Goal: Obtain resource: Download file/media

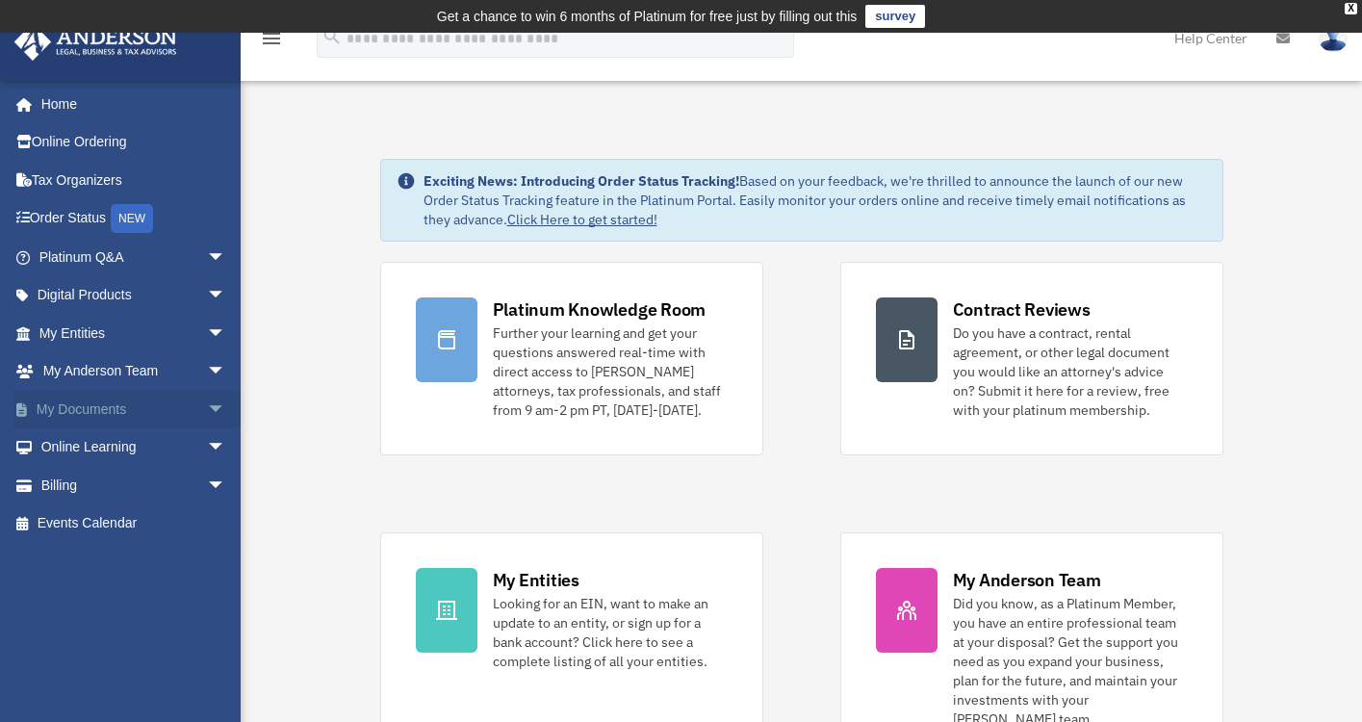
click at [207, 403] on span "arrow_drop_down" at bounding box center [226, 409] width 39 height 39
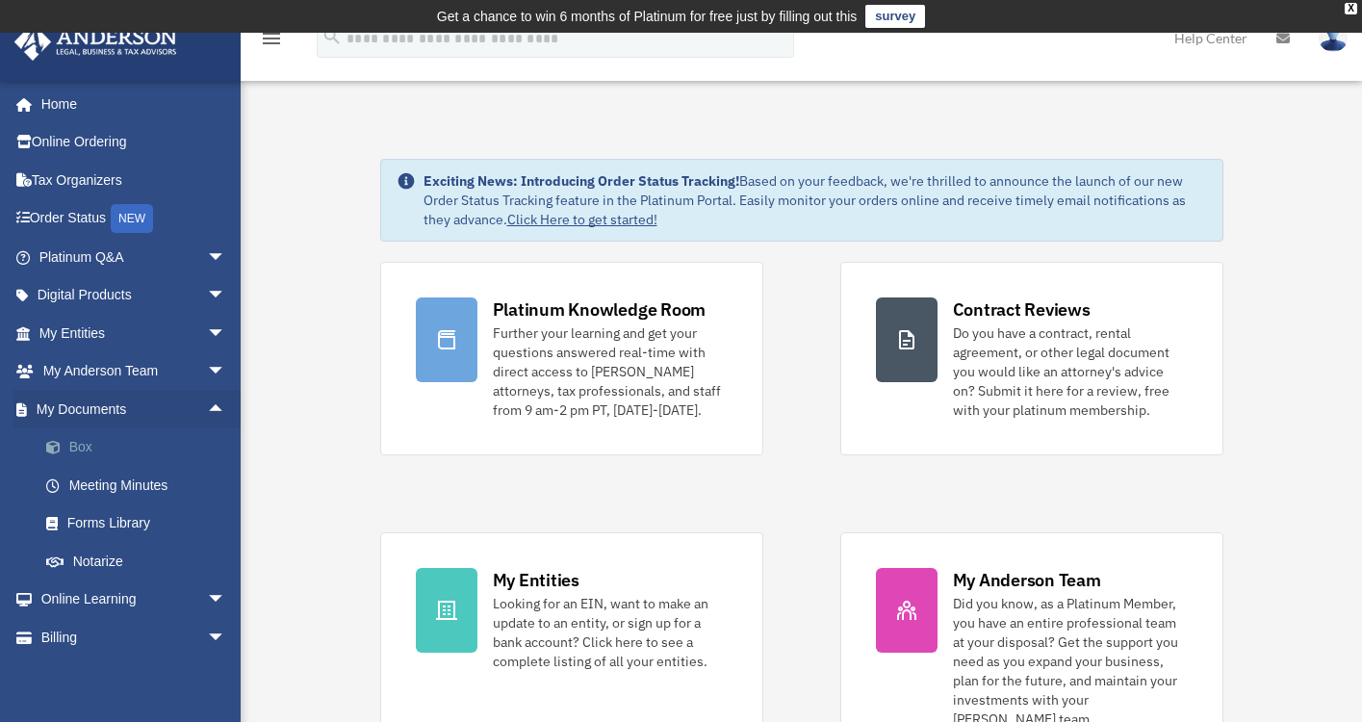
click at [165, 443] on link "Box" at bounding box center [141, 447] width 228 height 39
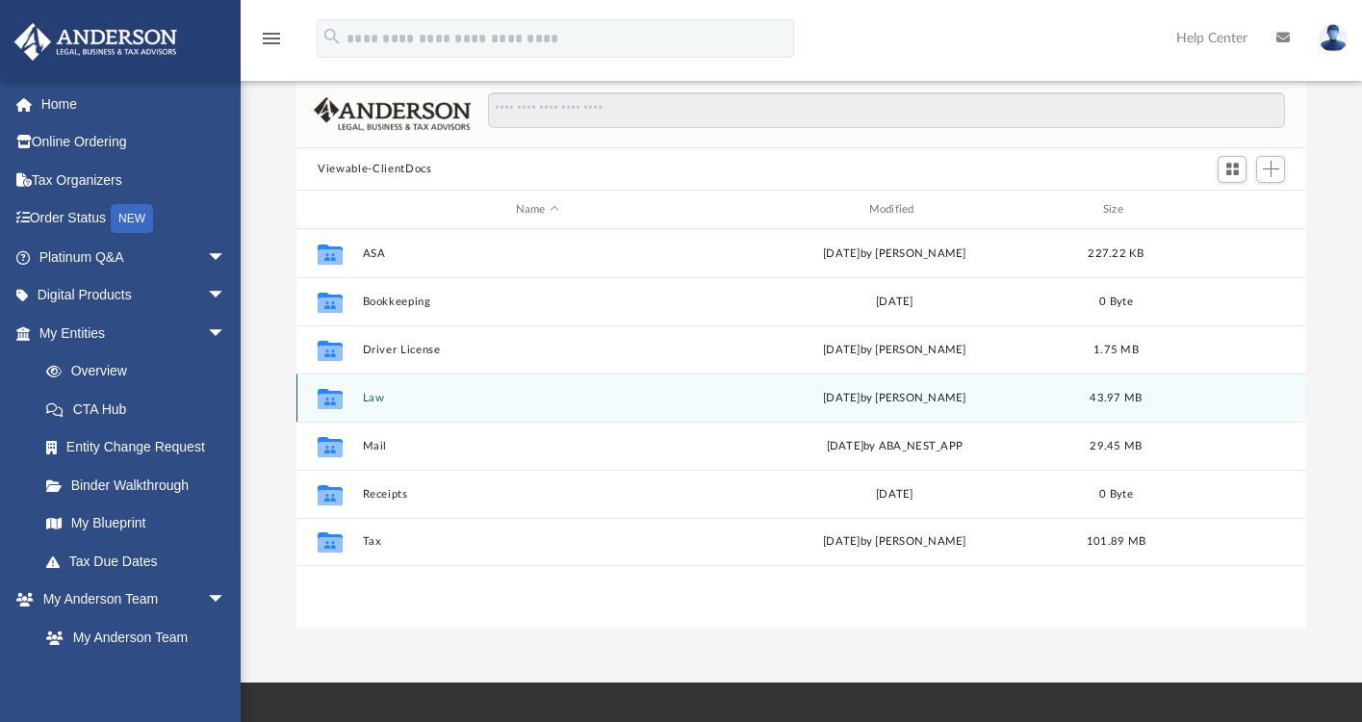
scroll to position [154, 0]
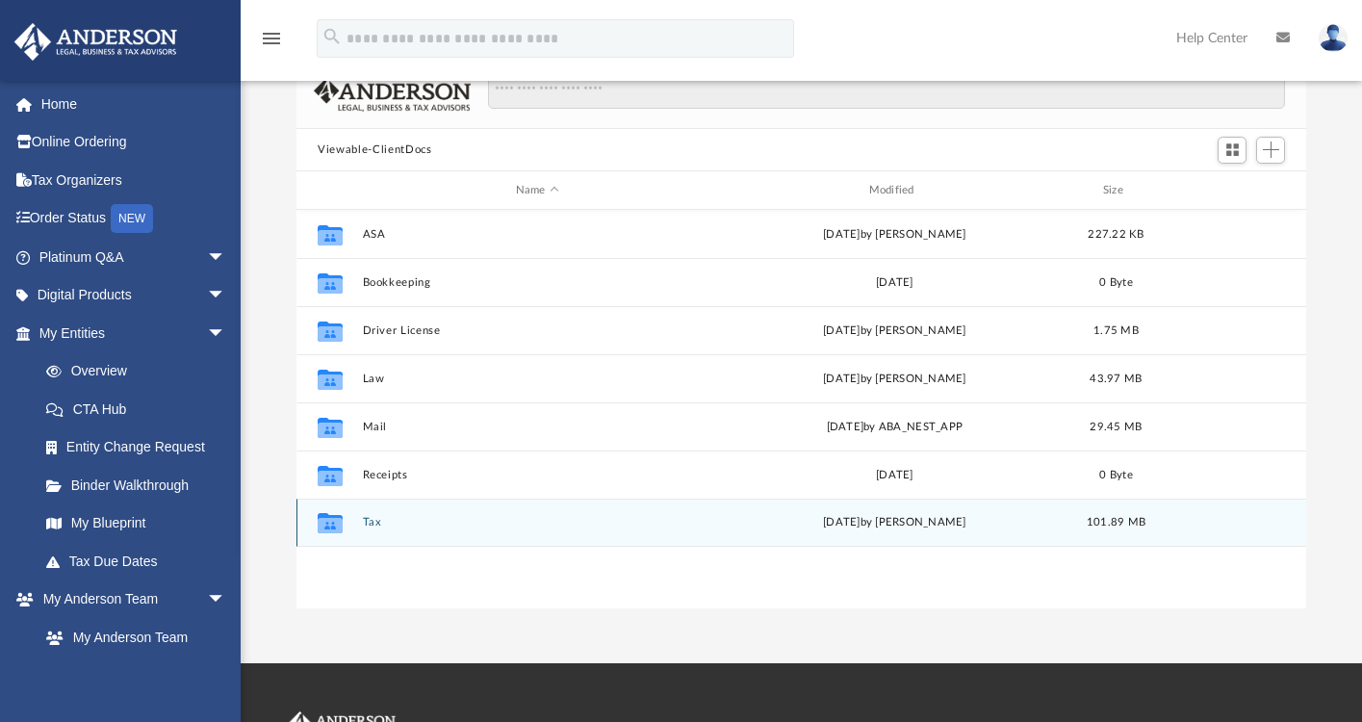
click at [326, 526] on icon "grid" at bounding box center [330, 523] width 25 height 20
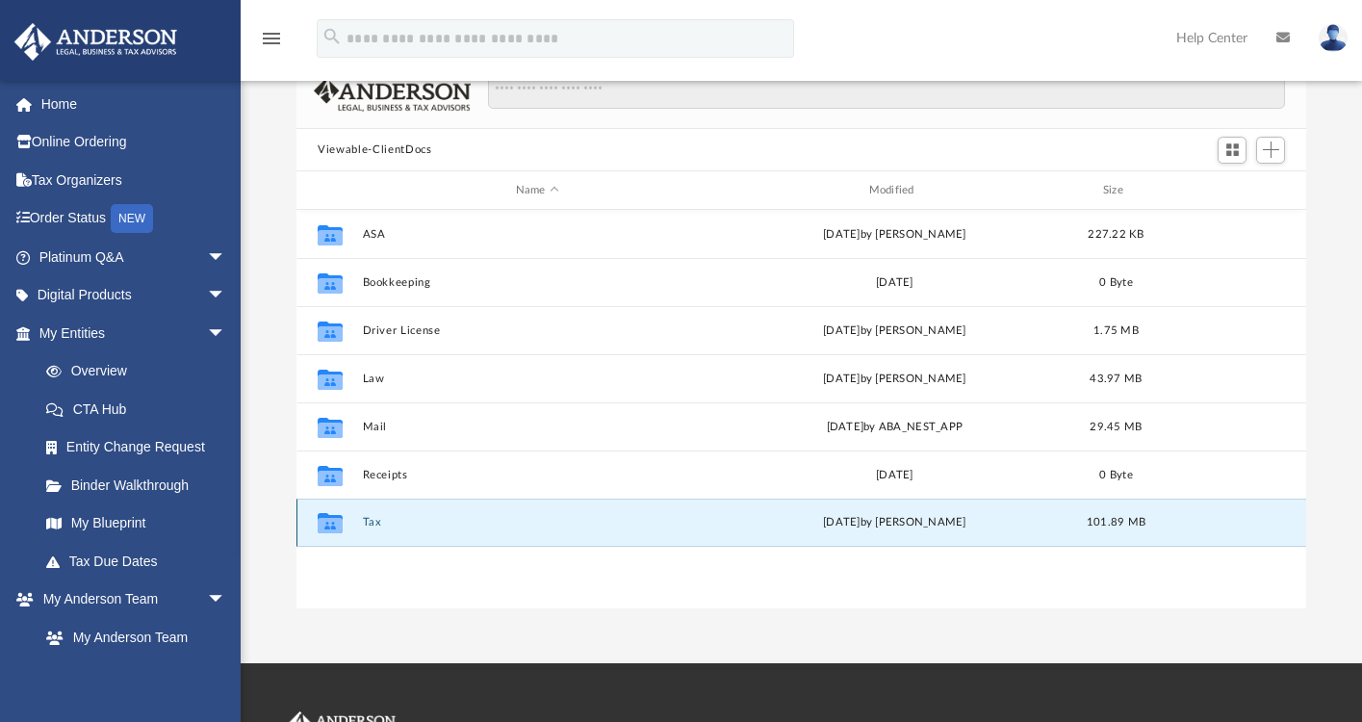
click at [331, 521] on icon "grid" at bounding box center [330, 525] width 25 height 15
click at [330, 522] on icon "grid" at bounding box center [330, 525] width 25 height 15
click at [374, 522] on button "Tax" at bounding box center [537, 523] width 349 height 13
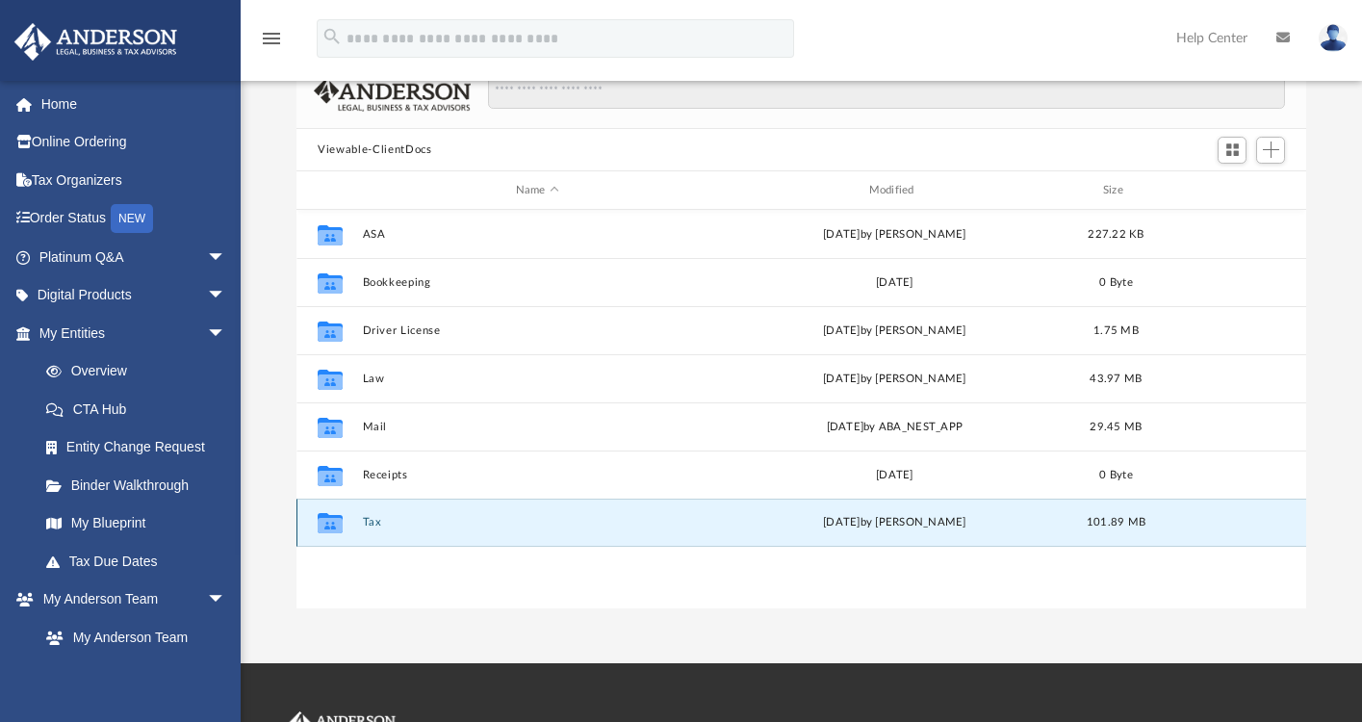
click at [374, 522] on button "Tax" at bounding box center [537, 523] width 349 height 13
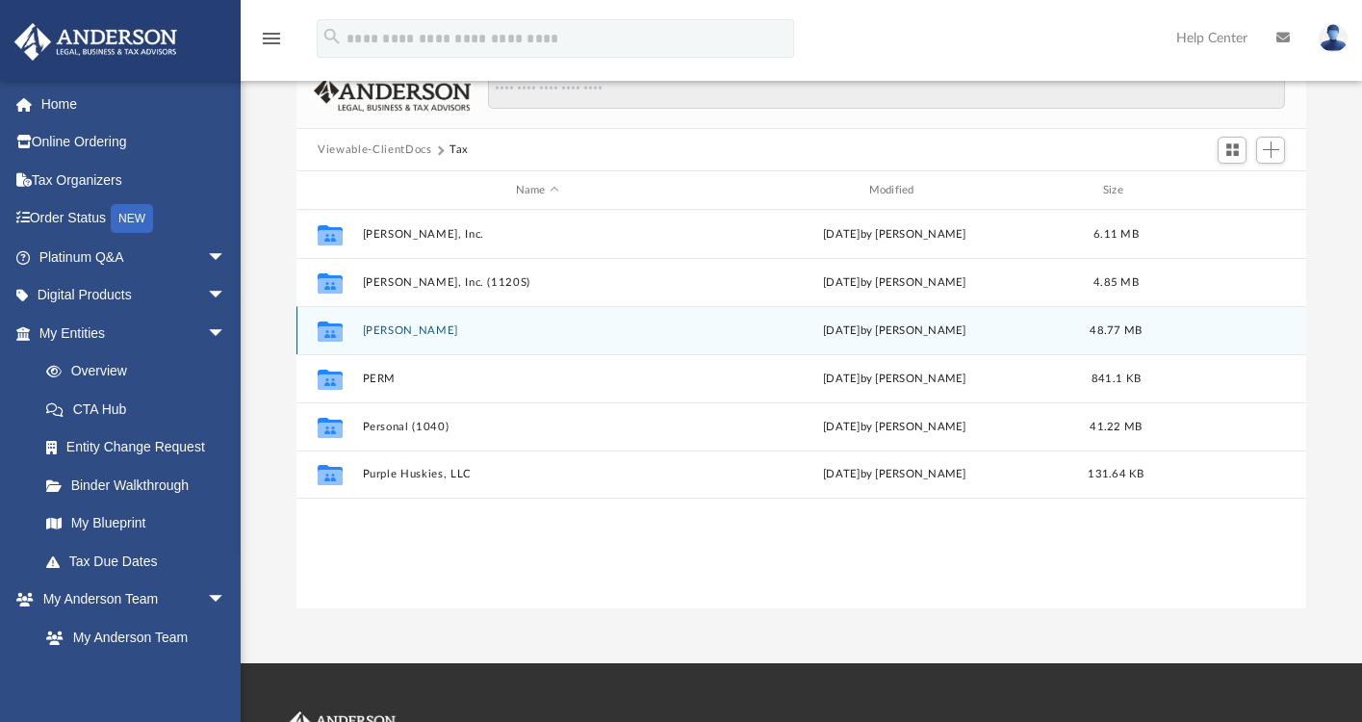
click at [392, 329] on button "[PERSON_NAME]" at bounding box center [537, 330] width 349 height 13
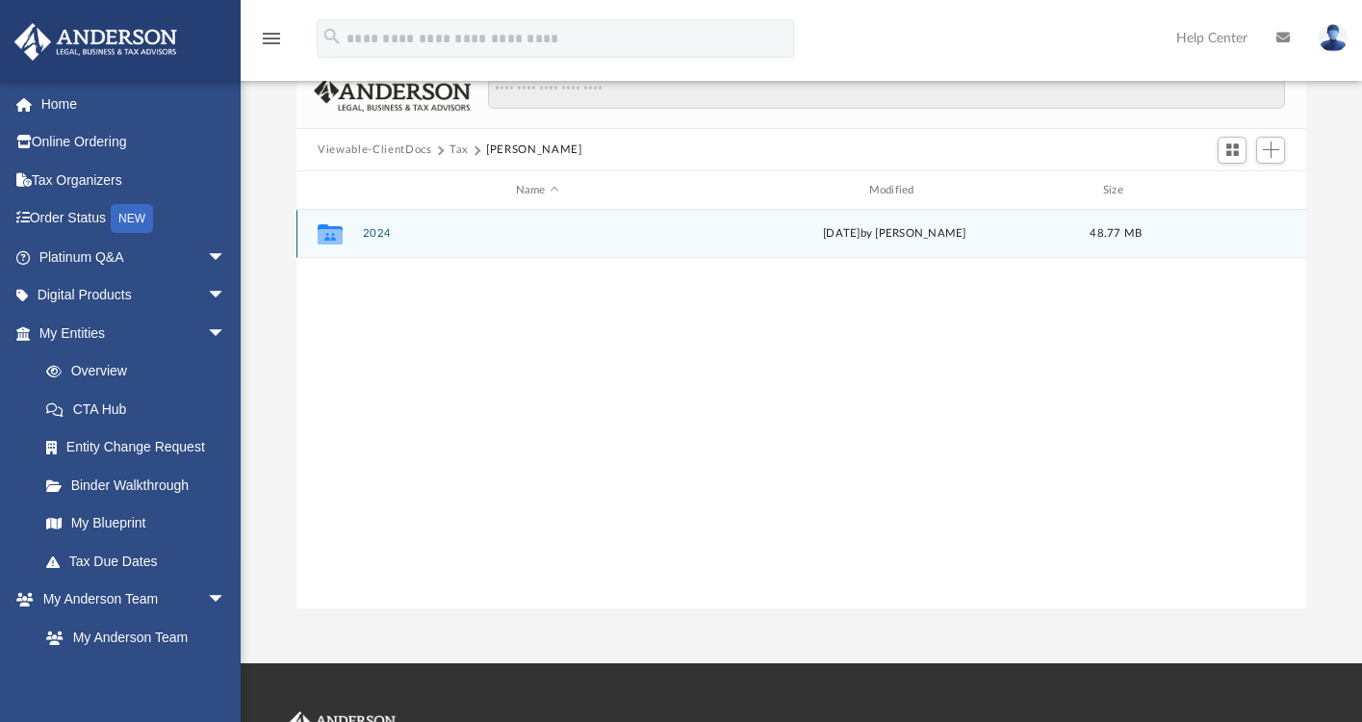
click at [334, 233] on icon "grid" at bounding box center [330, 236] width 25 height 15
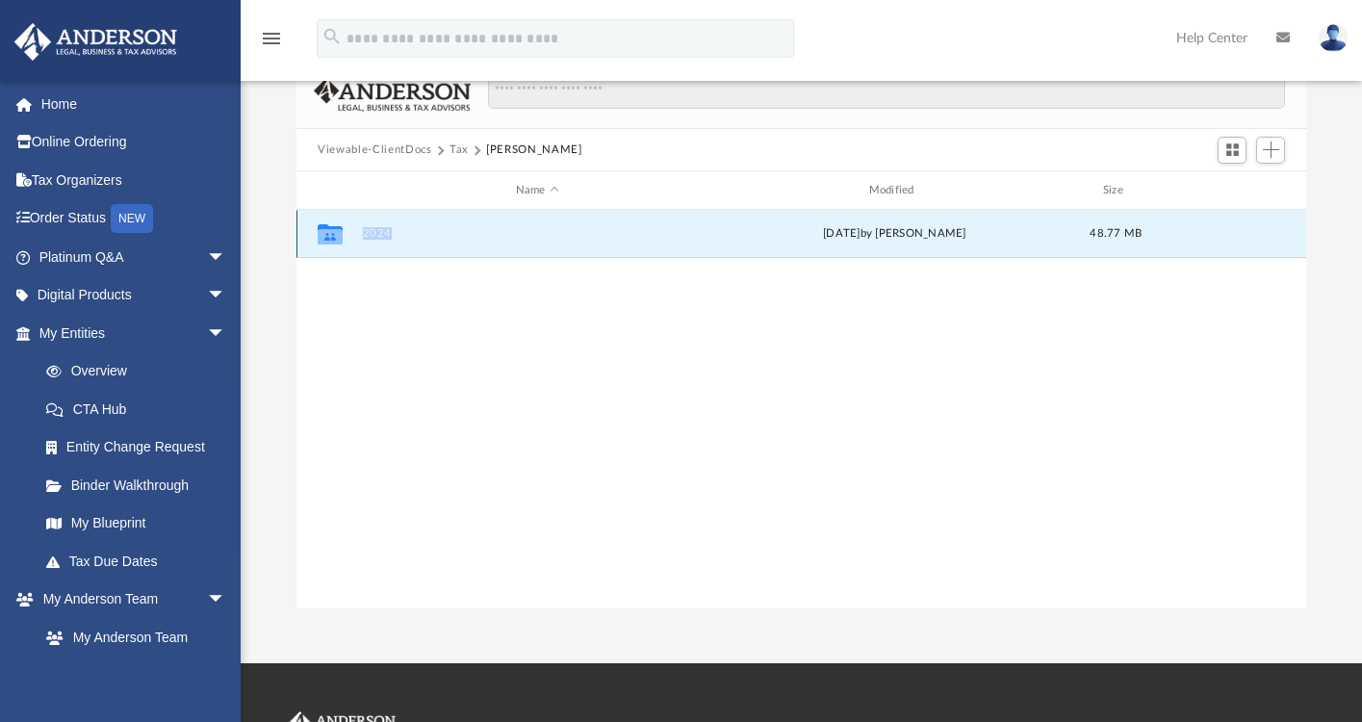
click at [334, 233] on icon "grid" at bounding box center [330, 236] width 25 height 15
click at [329, 233] on icon "grid" at bounding box center [330, 236] width 25 height 15
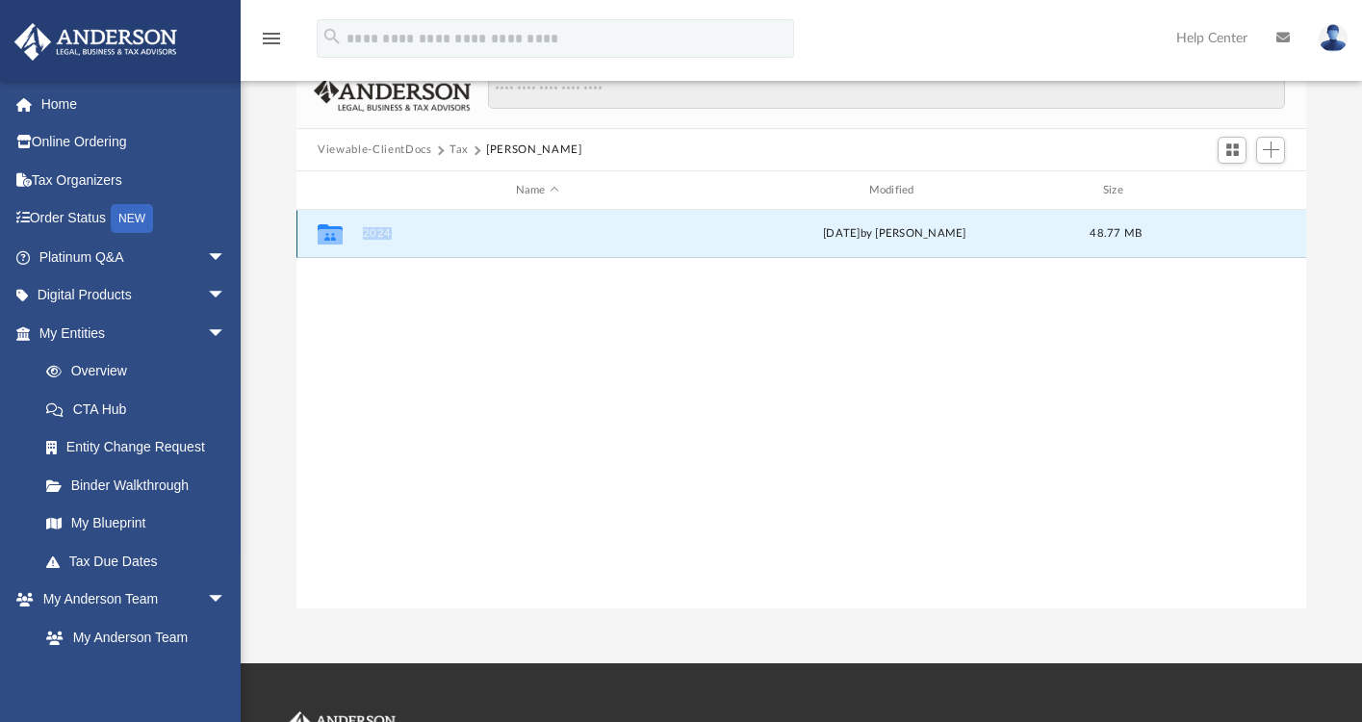
click at [378, 235] on button "2024" at bounding box center [537, 234] width 349 height 13
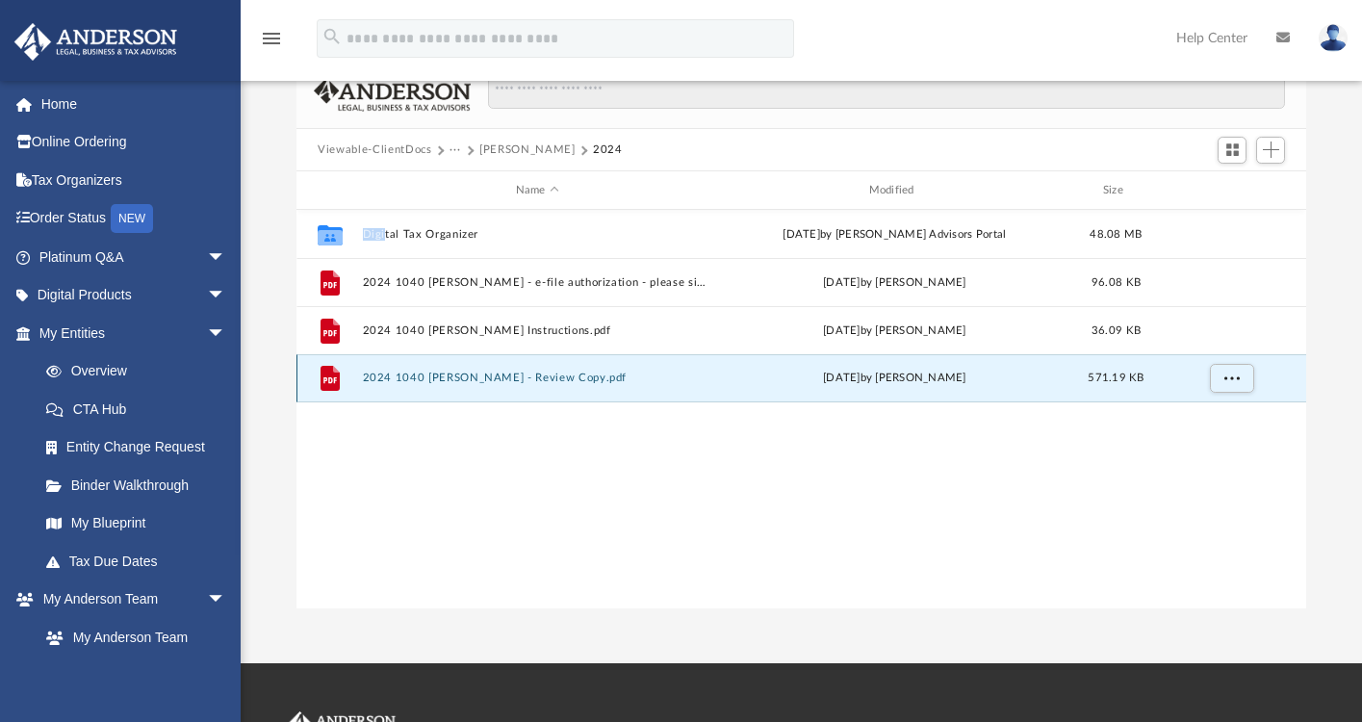
click at [399, 375] on button "2024 1040 [PERSON_NAME] - Review Copy.pdf" at bounding box center [537, 379] width 349 height 13
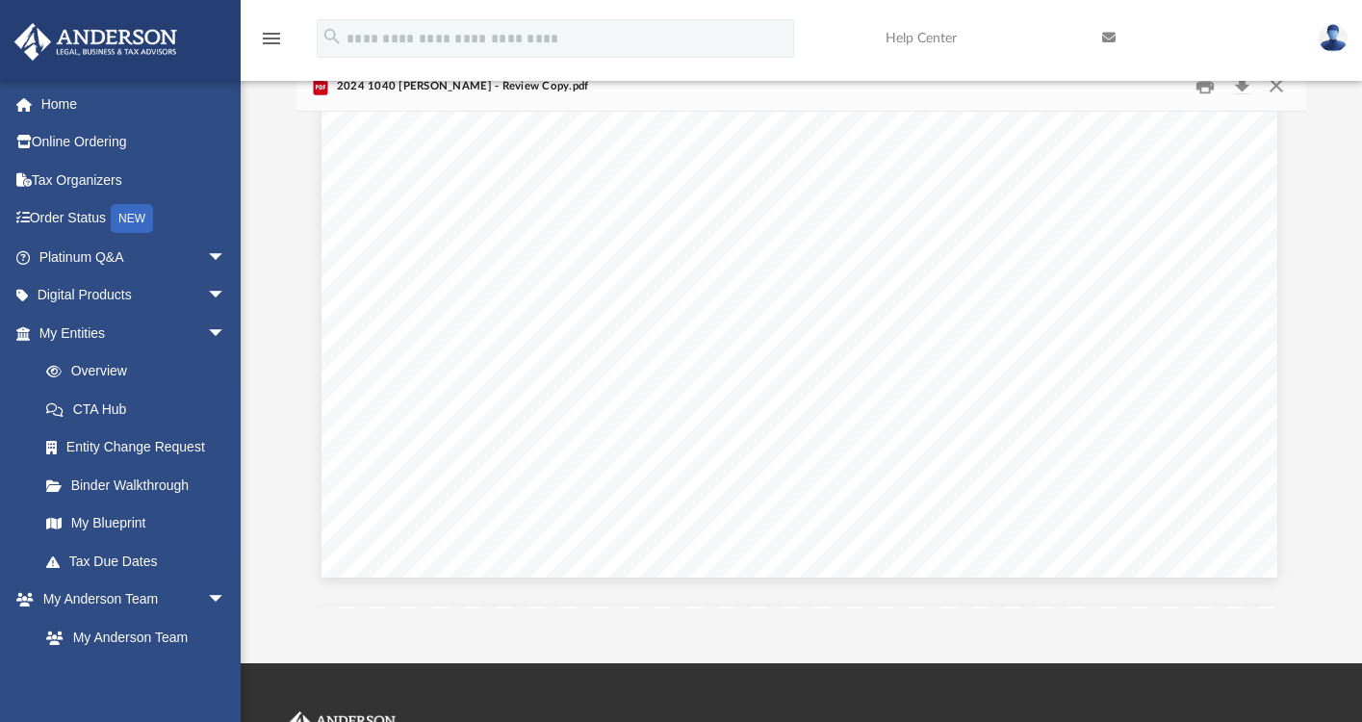
scroll to position [50346, 2]
